Goal: Obtain resource: Obtain resource

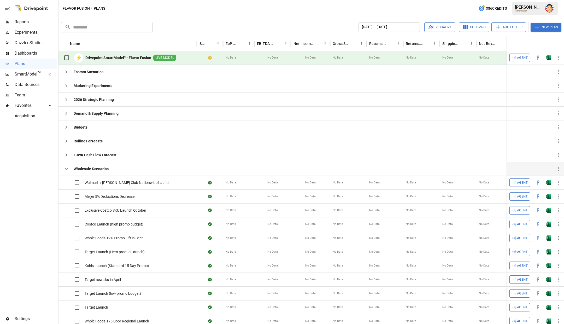
click at [66, 169] on icon "button" at bounding box center [66, 168] width 6 height 6
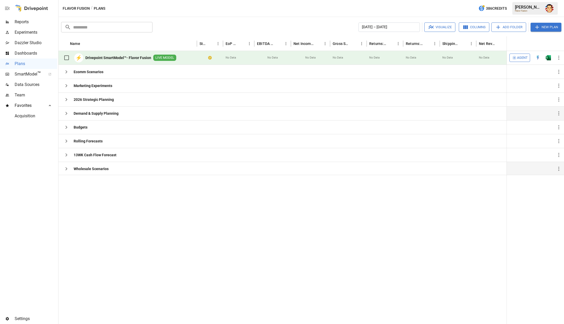
click at [67, 115] on icon "button" at bounding box center [66, 113] width 6 height 6
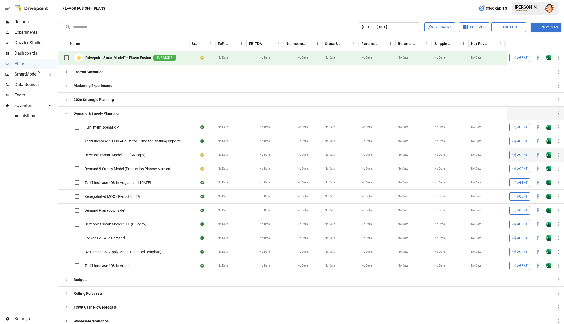
scroll to position [2, 0]
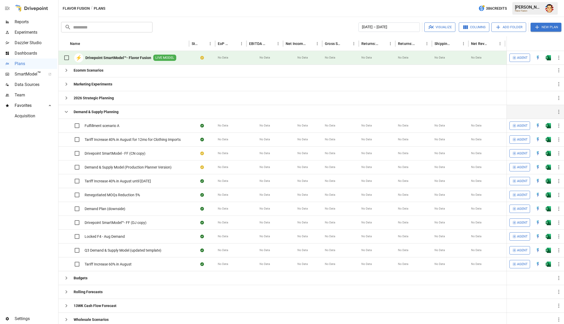
click at [136, 57] on b "Drivepoint SmartModel™- Flavor Fusion" at bounding box center [118, 57] width 66 height 5
click at [125, 249] on span "Q3 Demand & Supply Model (updated template)" at bounding box center [123, 249] width 77 height 5
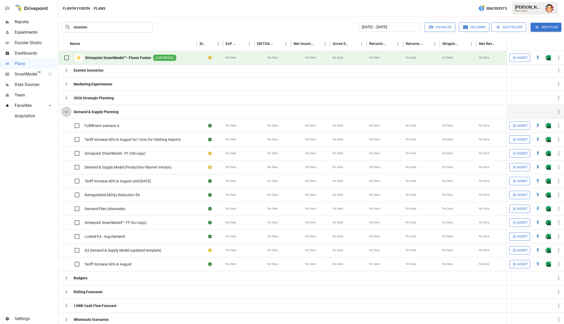
drag, startPoint x: 67, startPoint y: 114, endPoint x: 67, endPoint y: 106, distance: 7.3
click at [67, 114] on button "button" at bounding box center [66, 111] width 10 height 10
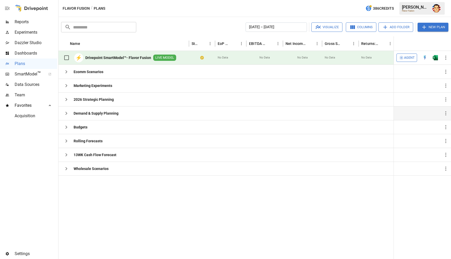
scroll to position [0, 1]
click at [66, 113] on icon "button" at bounding box center [66, 113] width 2 height 3
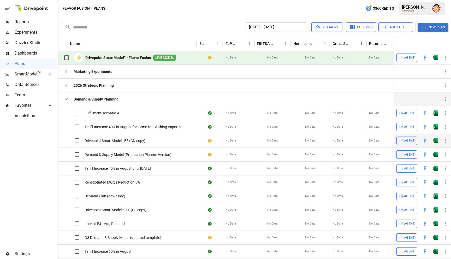
scroll to position [11, 0]
click at [65, 100] on icon "button" at bounding box center [66, 100] width 6 height 6
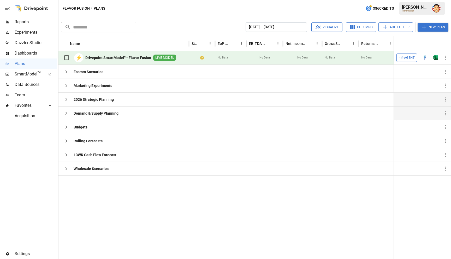
scroll to position [0, 0]
drag, startPoint x: 84, startPoint y: 194, endPoint x: 73, endPoint y: 113, distance: 81.5
click at [84, 193] on div at bounding box center [317, 217] width 519 height 84
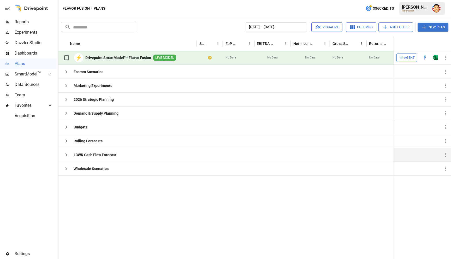
drag, startPoint x: 77, startPoint y: 157, endPoint x: 72, endPoint y: 157, distance: 5.5
click at [77, 157] on div "13WK Cash Flow Forecast" at bounding box center [88, 155] width 55 height 10
click at [67, 156] on icon "button" at bounding box center [66, 155] width 6 height 6
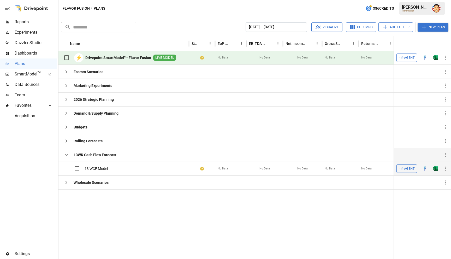
click at [101, 166] on span "13 WCF Model" at bounding box center [96, 168] width 23 height 5
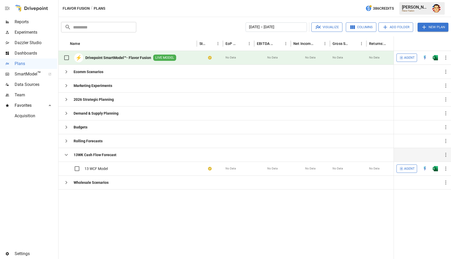
click at [92, 195] on div at bounding box center [317, 224] width 519 height 70
